Goal: Task Accomplishment & Management: Manage account settings

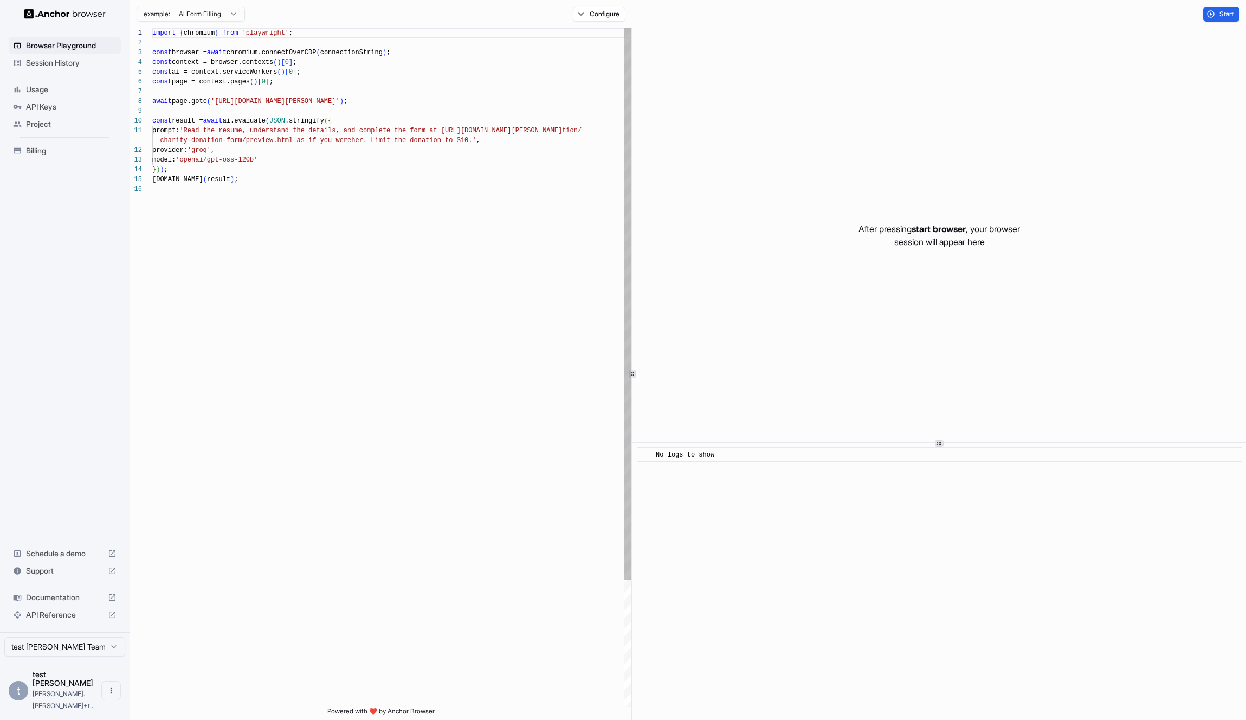
scroll to position [98, 0]
click at [72, 101] on div "API Keys" at bounding box center [65, 106] width 112 height 17
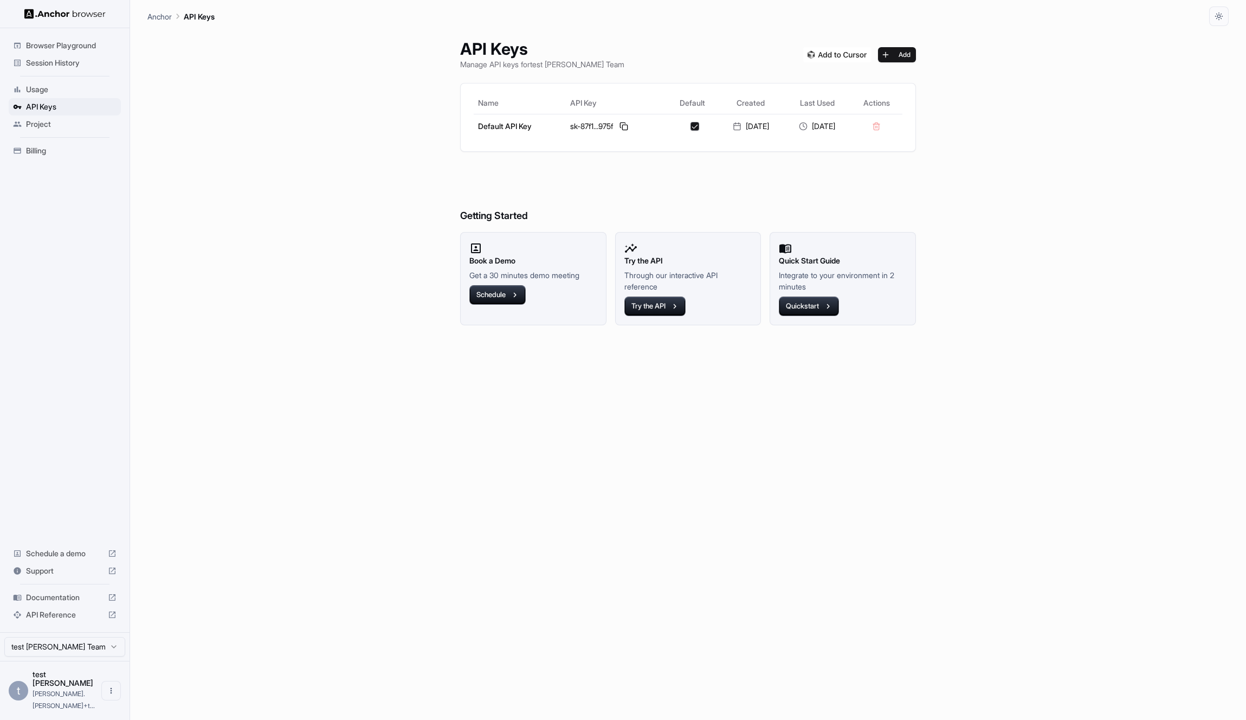
click at [67, 89] on span "Usage" at bounding box center [71, 89] width 90 height 11
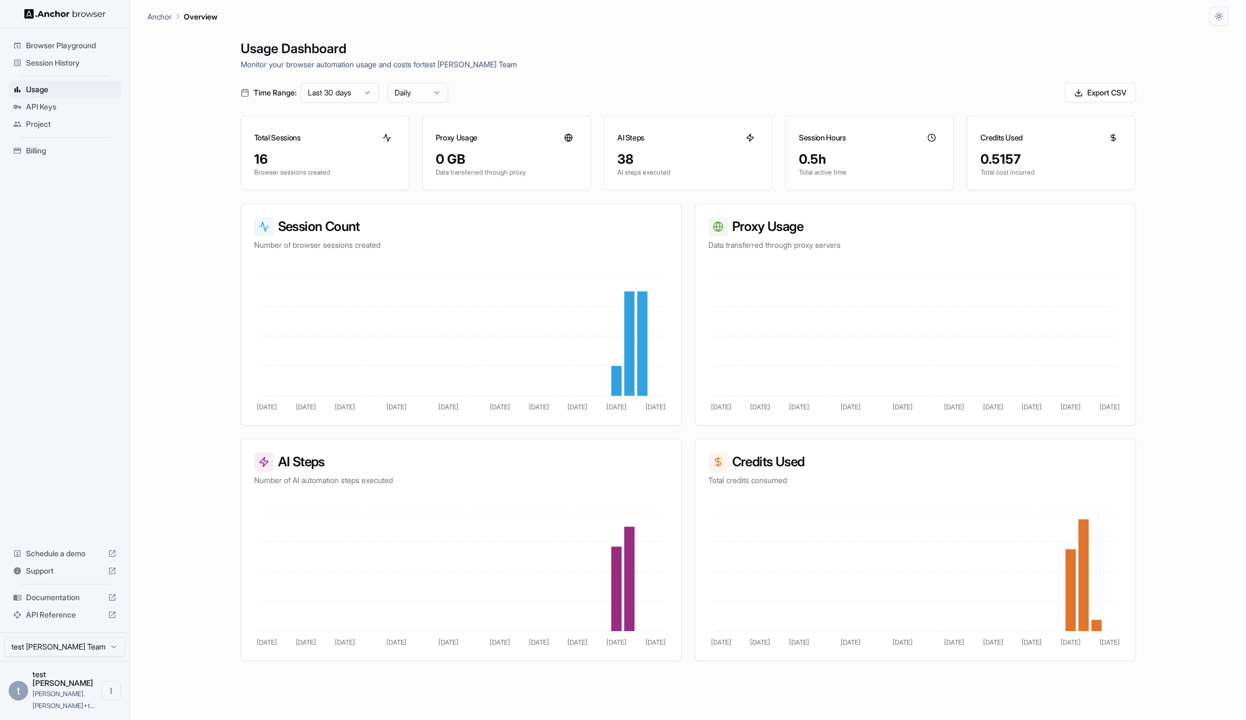
click at [70, 112] on span "API Keys" at bounding box center [71, 106] width 90 height 11
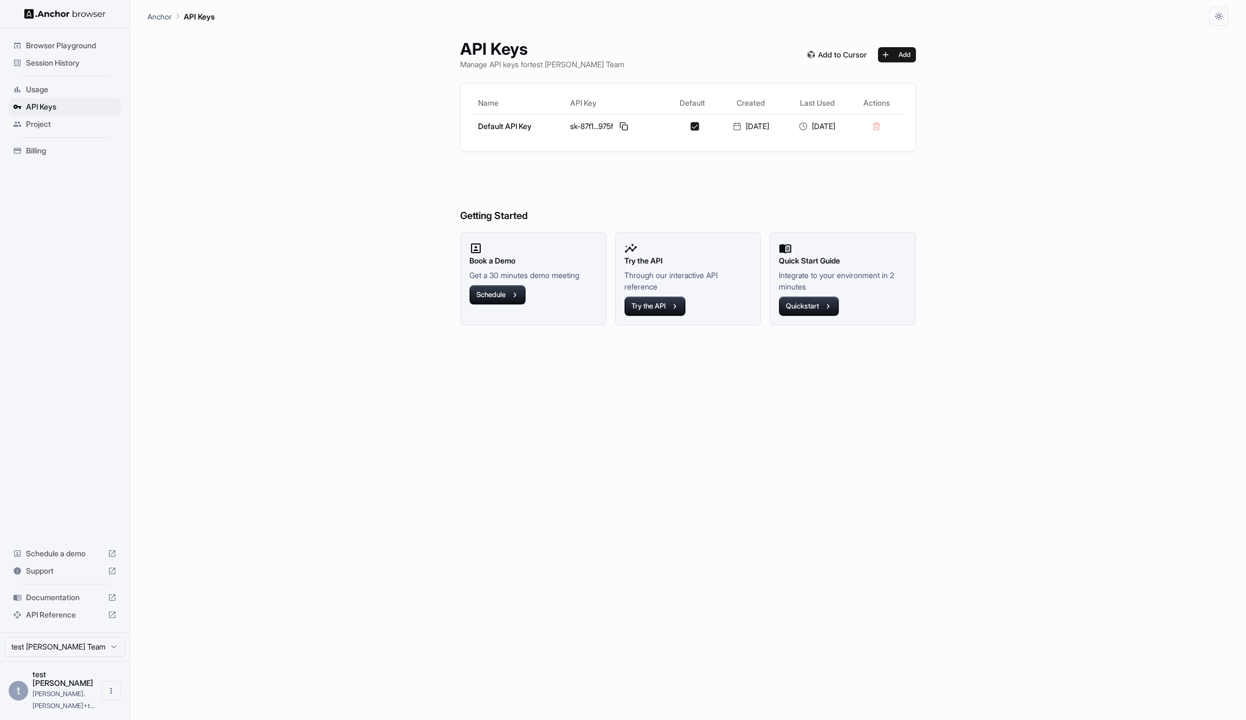
click at [70, 152] on span "Billing" at bounding box center [71, 150] width 90 height 11
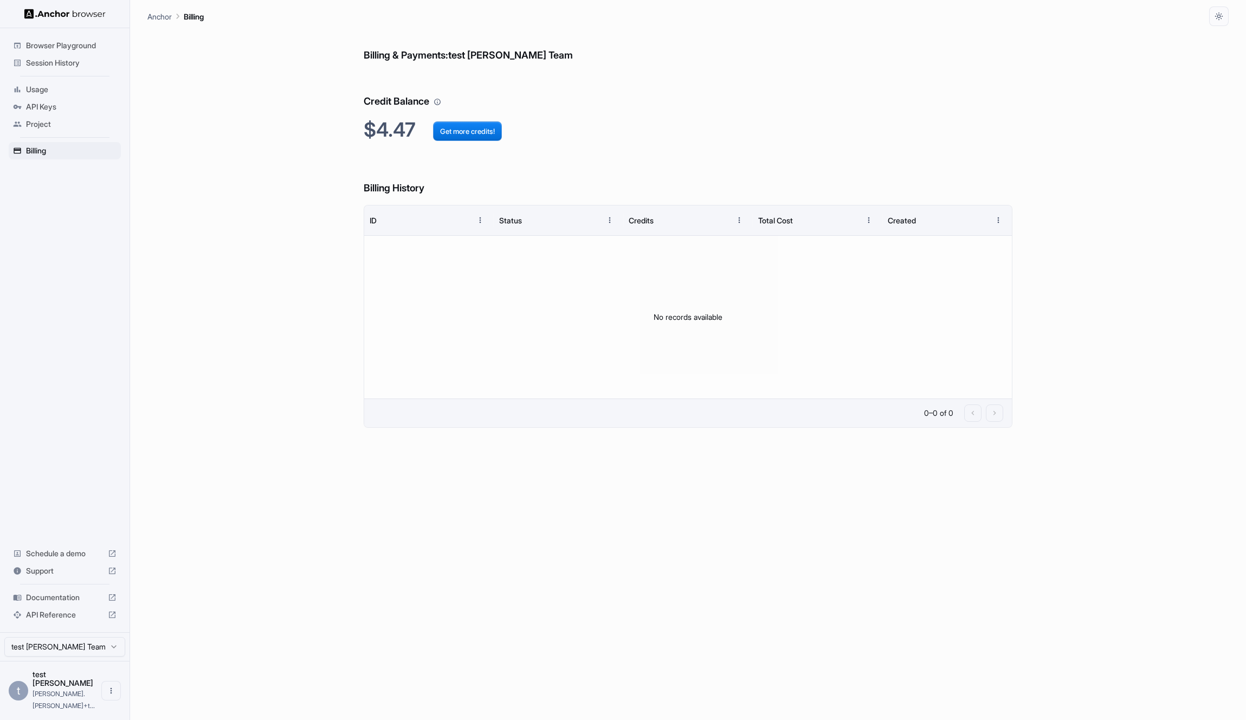
click at [69, 118] on div "Project" at bounding box center [65, 123] width 112 height 17
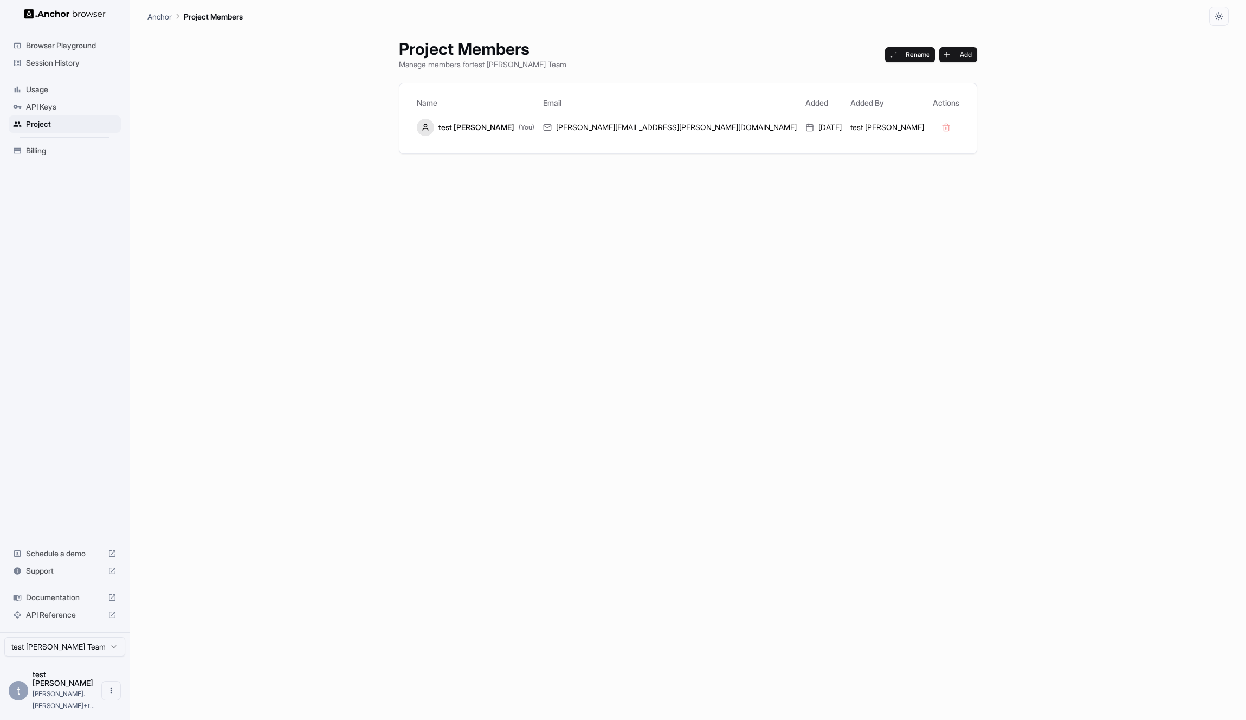
click at [69, 109] on span "API Keys" at bounding box center [71, 106] width 90 height 11
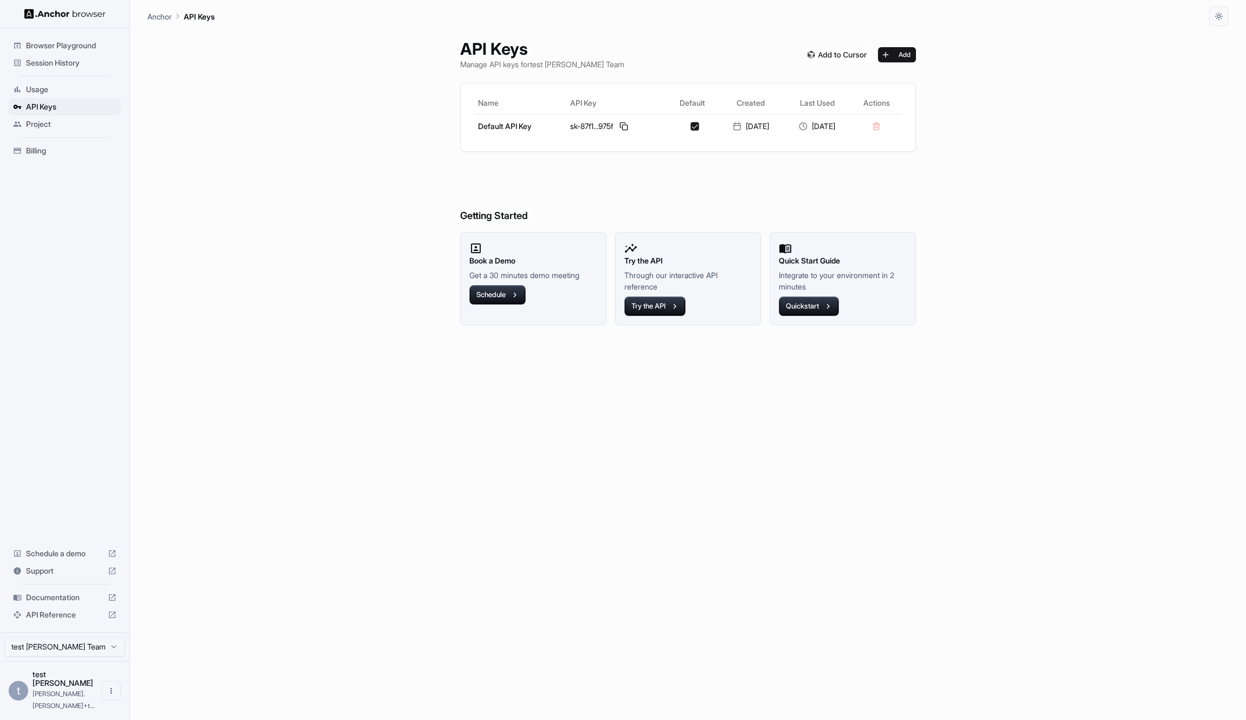
click at [83, 93] on span "Usage" at bounding box center [71, 89] width 90 height 11
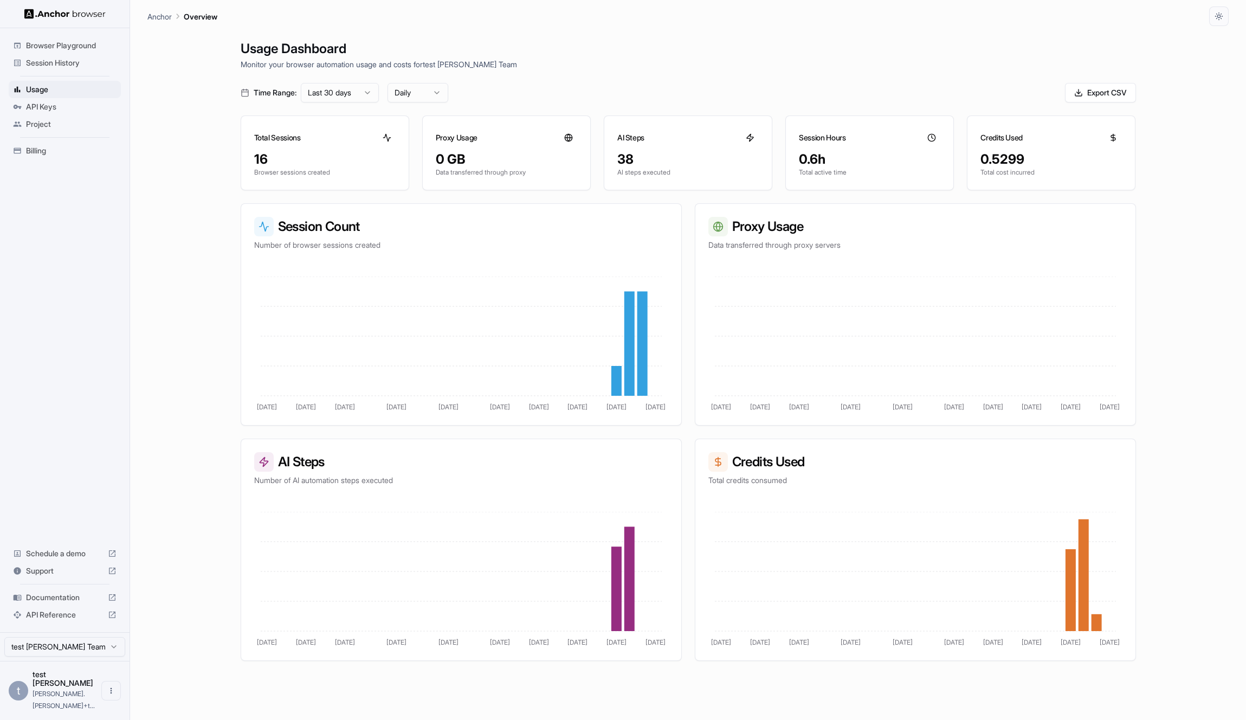
click at [94, 61] on span "Session History" at bounding box center [71, 62] width 90 height 11
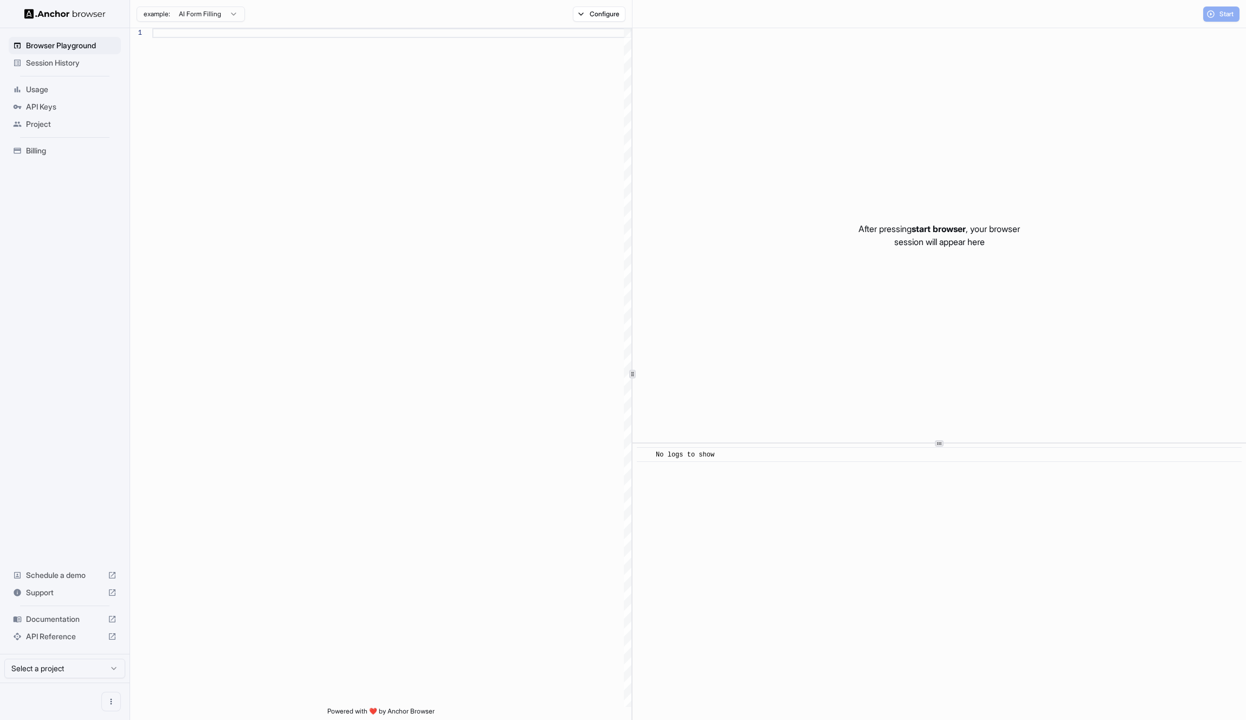
scroll to position [98, 0]
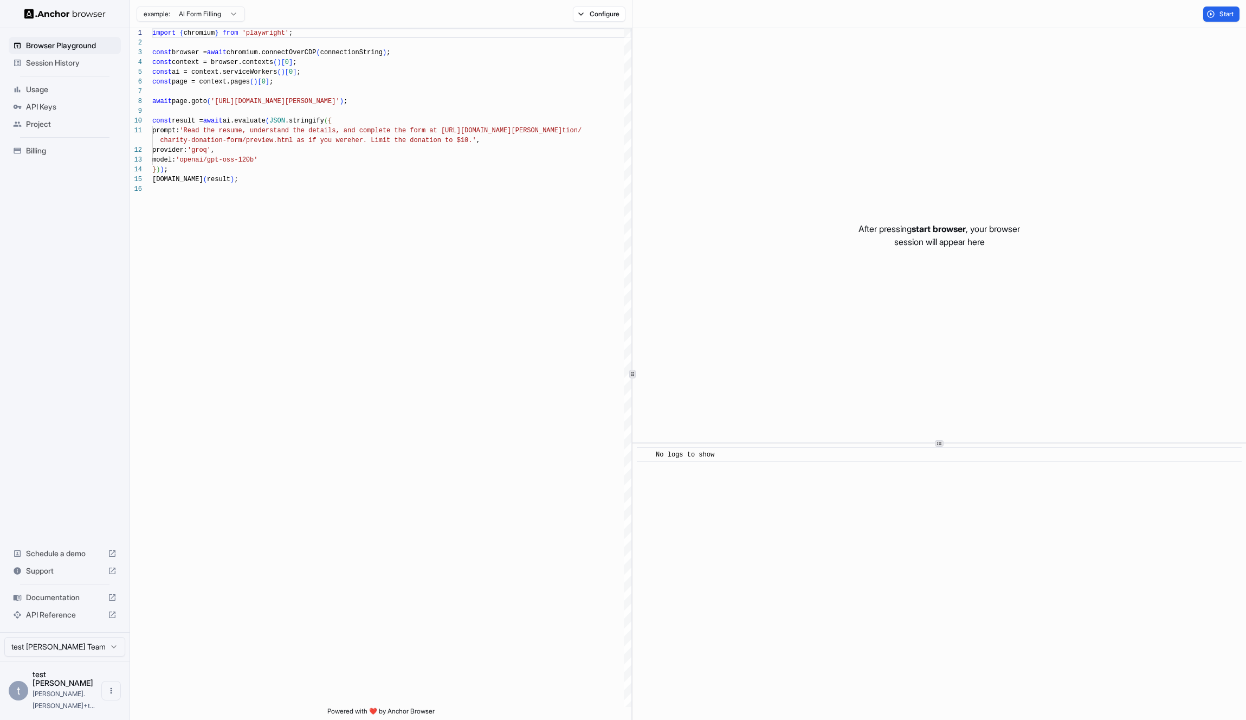
click at [69, 70] on div "Session History" at bounding box center [65, 62] width 112 height 17
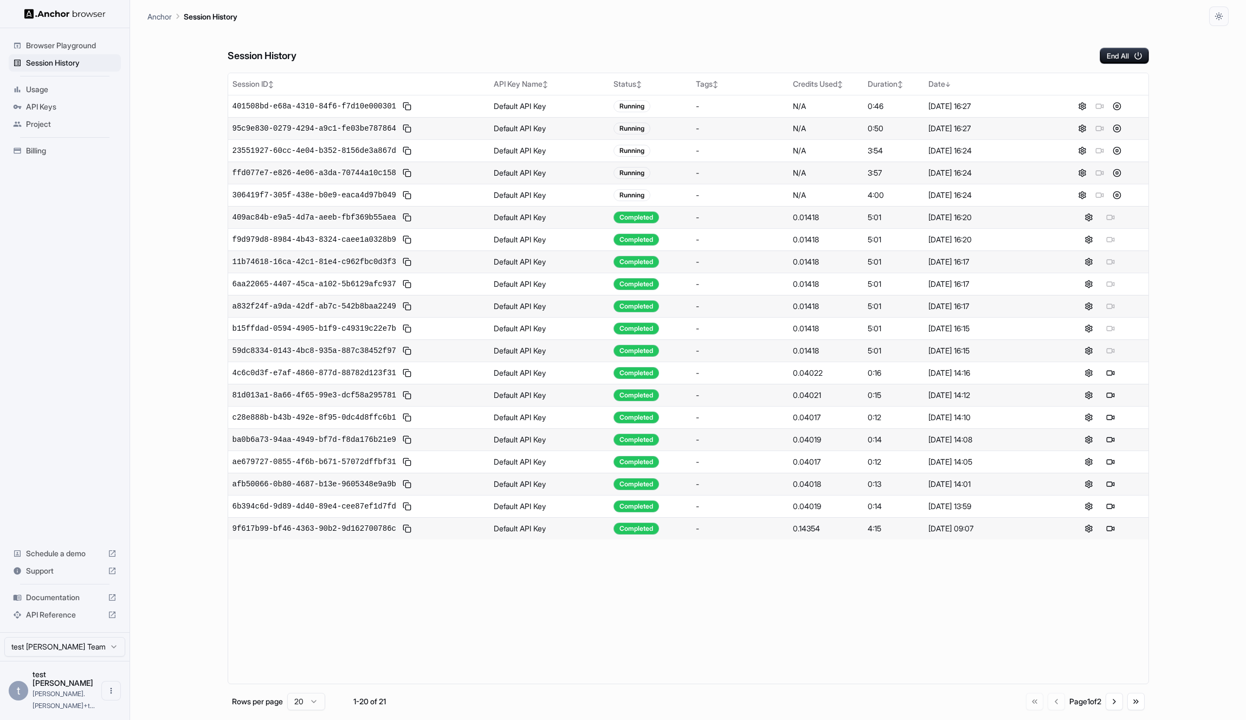
click at [25, 710] on div "t test john john.marbach+t..." at bounding box center [65, 690] width 130 height 59
click at [102, 700] on button "Open menu" at bounding box center [111, 691] width 20 height 20
click at [75, 693] on li "Logout" at bounding box center [79, 700] width 76 height 17
